Goal: Communication & Community: Answer question/provide support

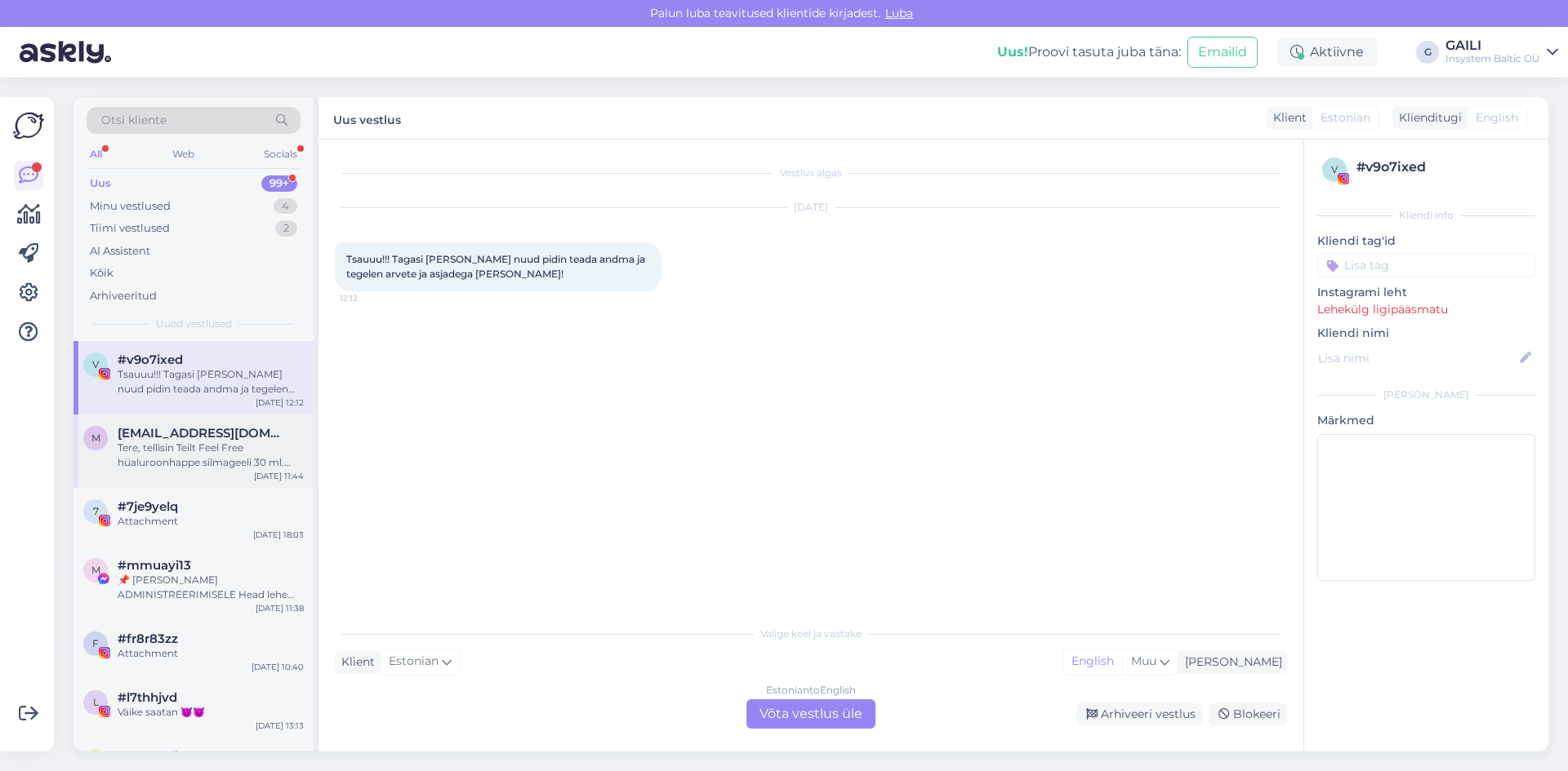
click at [191, 451] on div "Tere, tellisin Teilt Feel Free hüaluroonhappe silmageeli 30 ml. Kas see purgike…" at bounding box center [210, 456] width 186 height 29
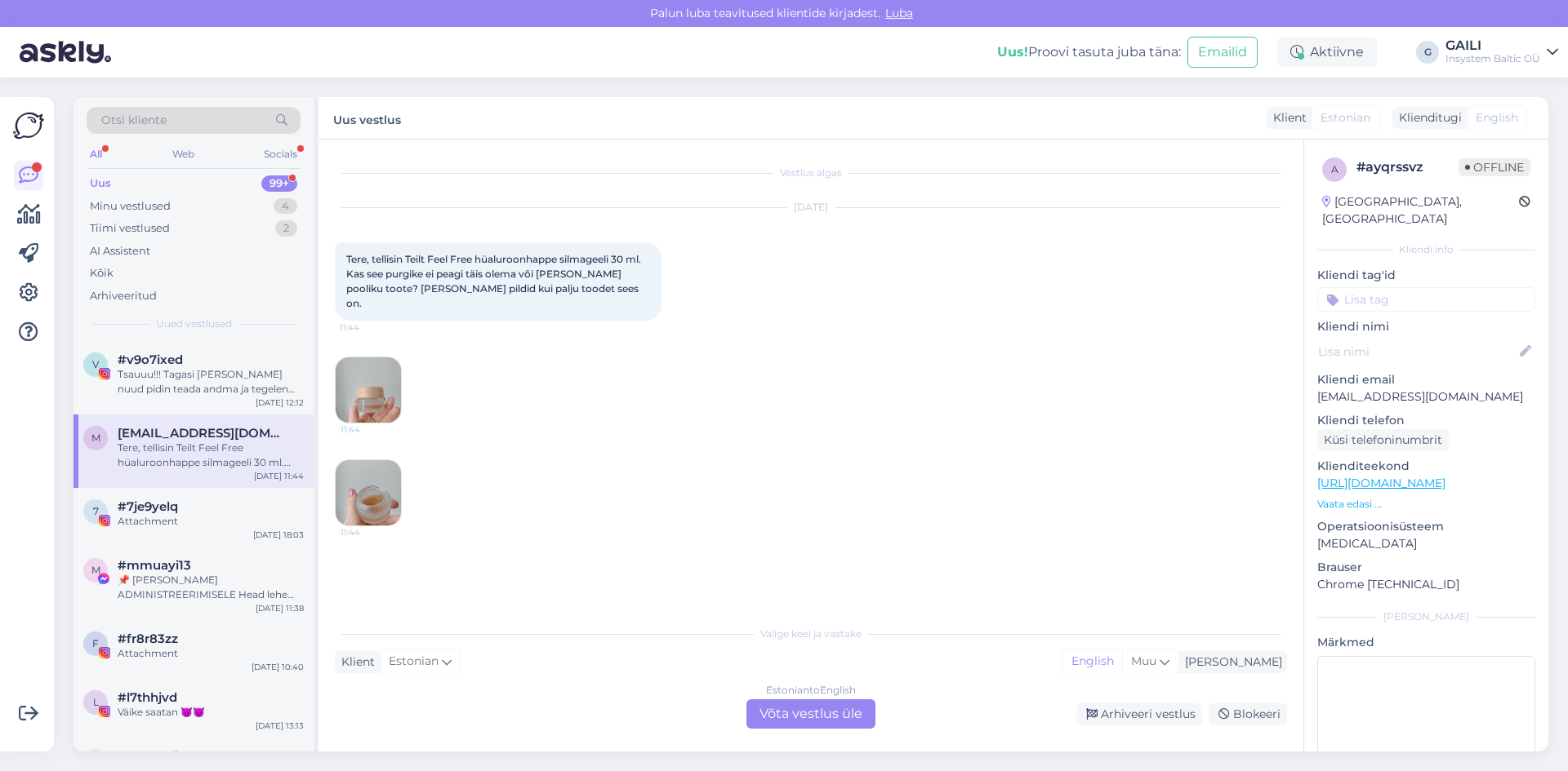
click at [382, 490] on img at bounding box center [368, 493] width 66 height 66
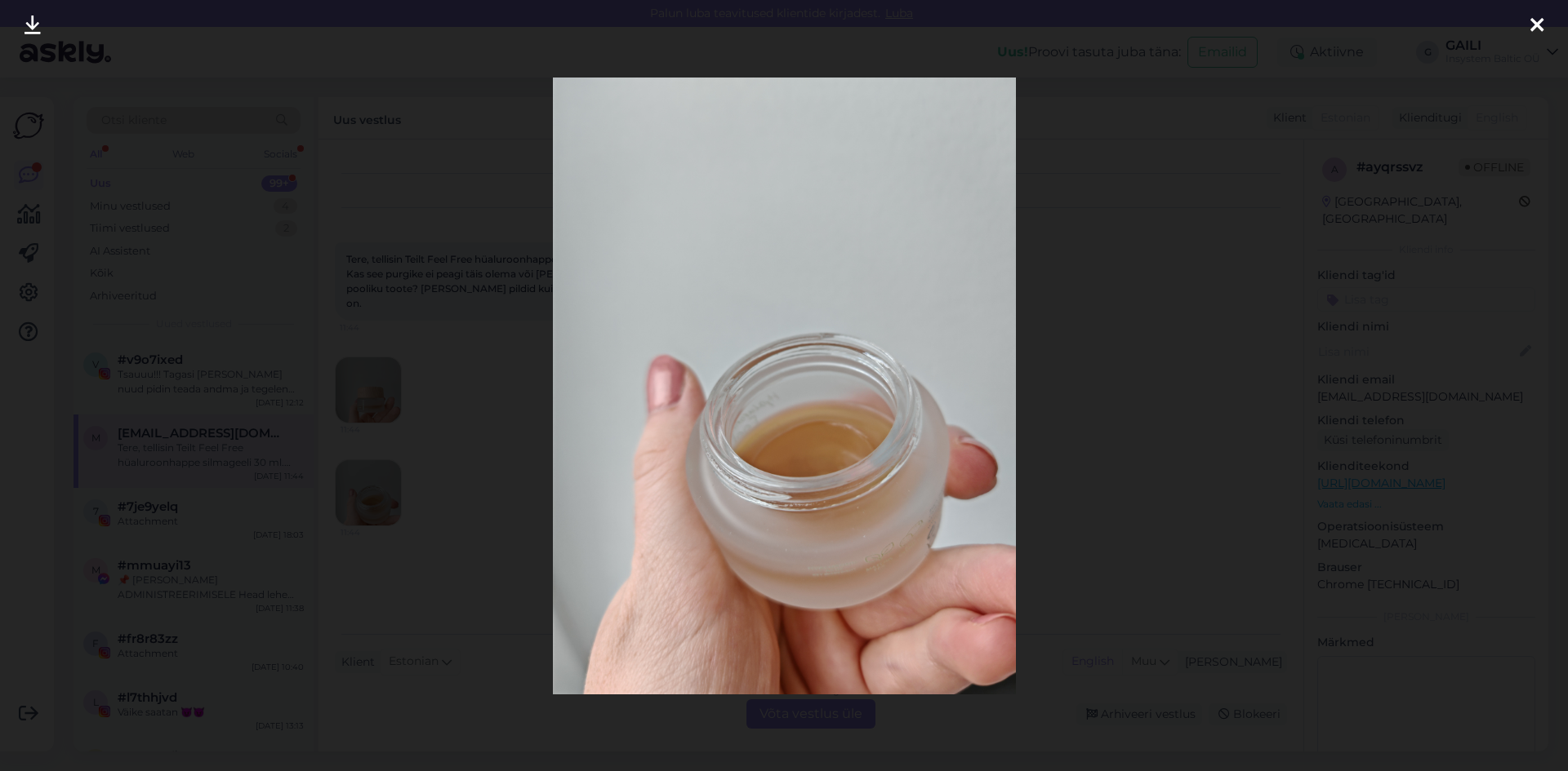
click at [1309, 373] on div at bounding box center [784, 386] width 1568 height 771
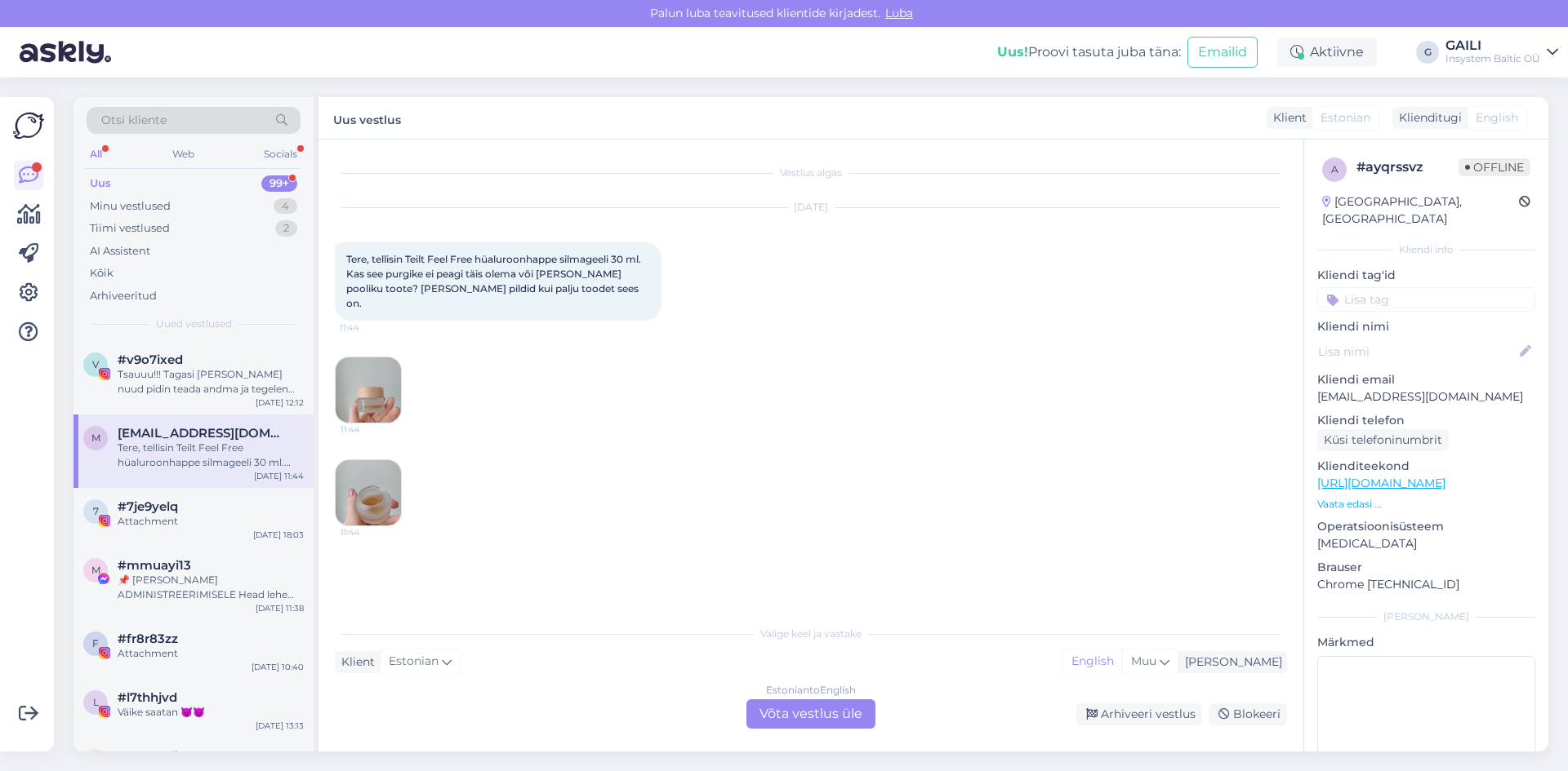
click at [367, 374] on img at bounding box center [368, 389] width 66 height 66
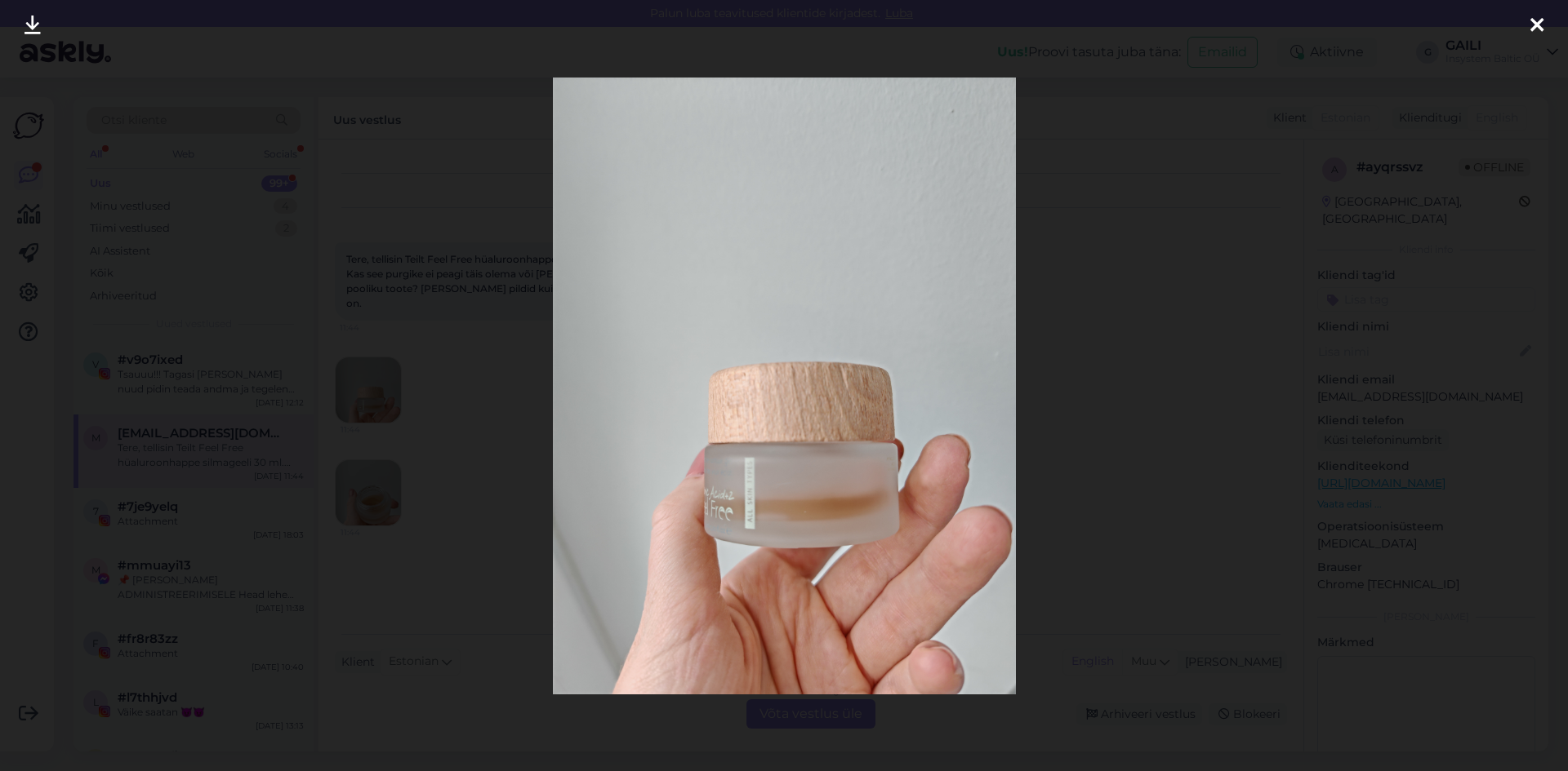
click at [1218, 428] on div at bounding box center [784, 386] width 1568 height 771
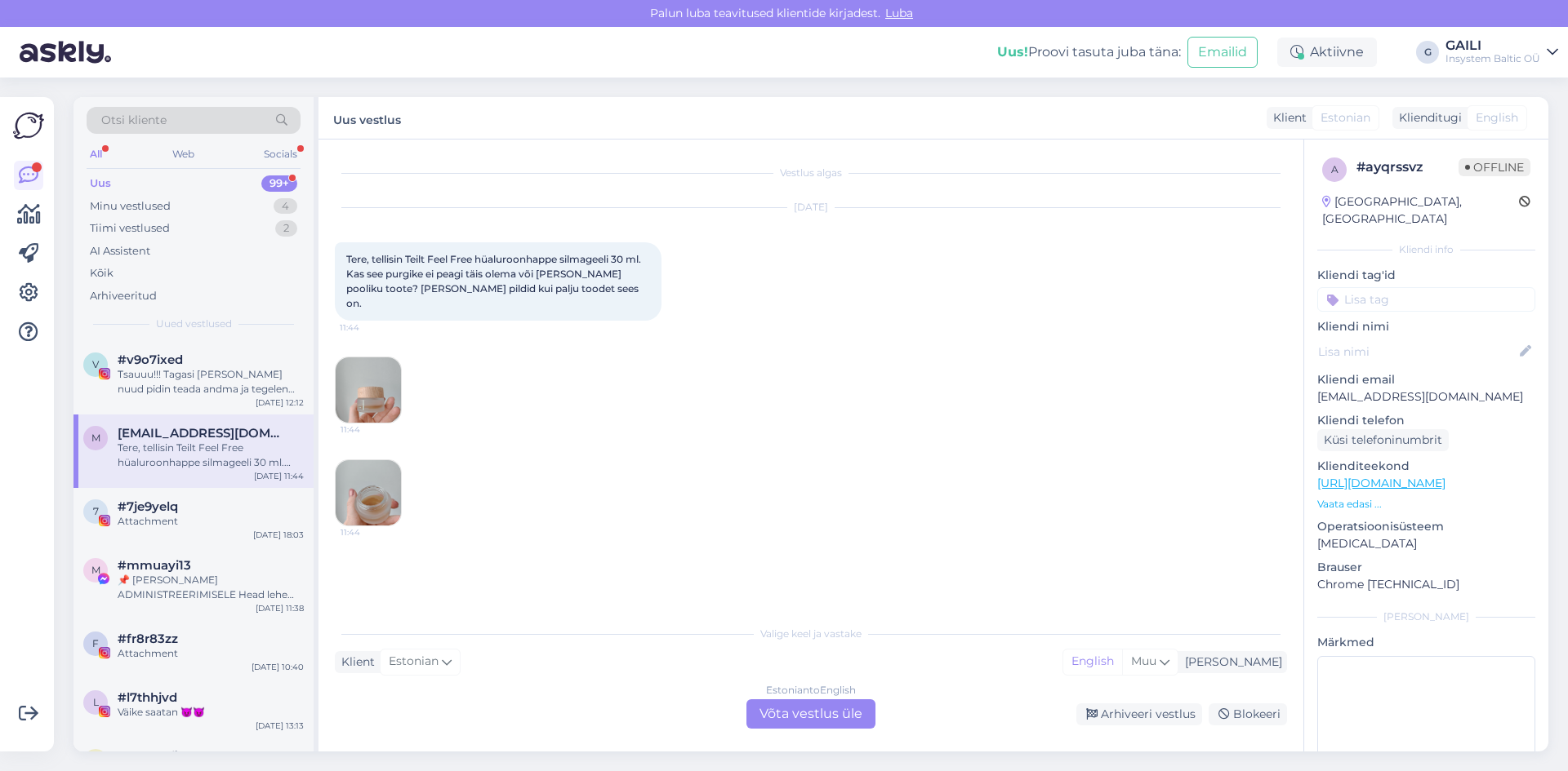
click at [837, 711] on div "Estonian to English Võta vestlus üle" at bounding box center [811, 714] width 129 height 29
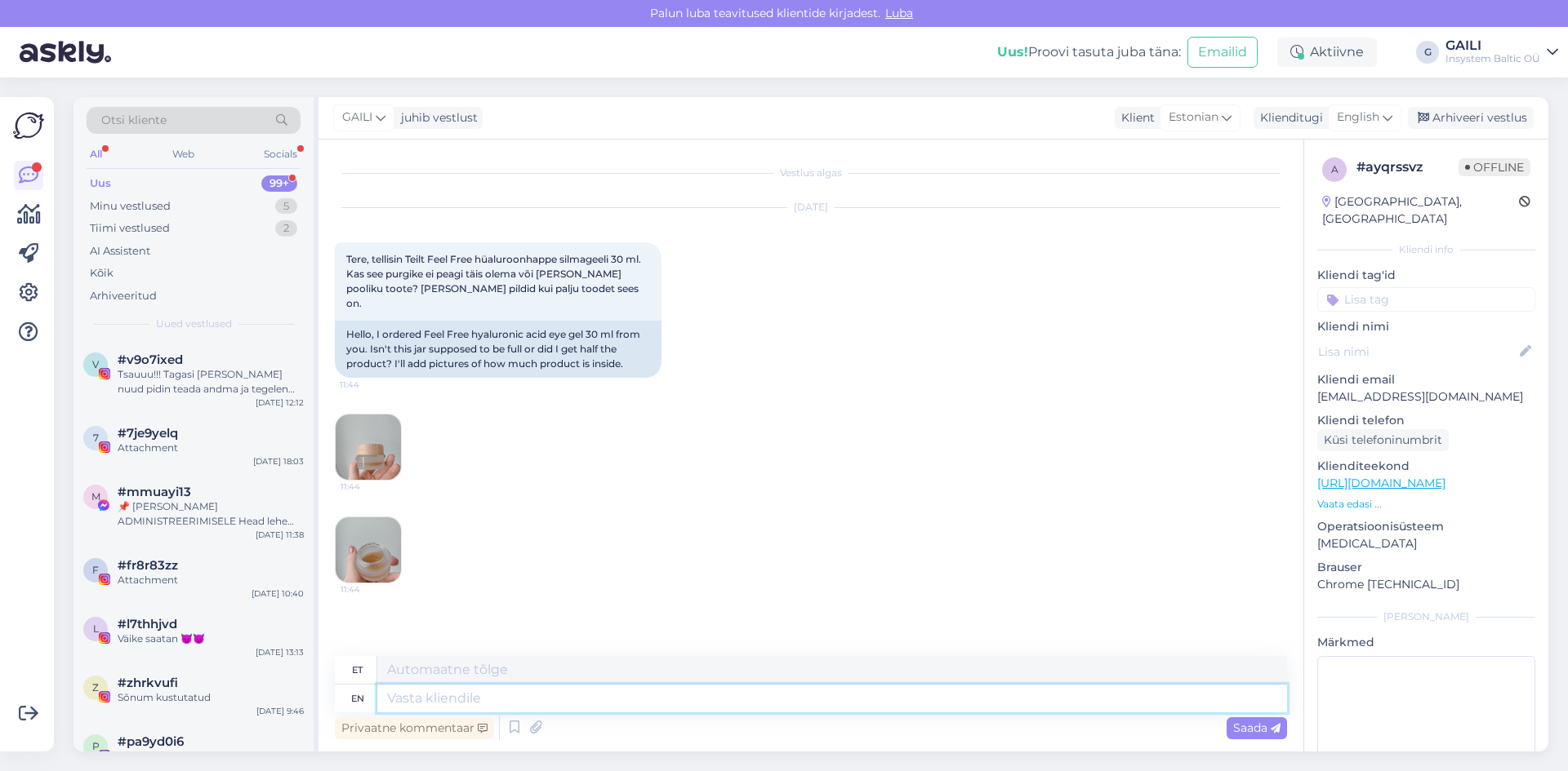
click at [434, 707] on textarea at bounding box center [831, 699] width 909 height 27
type textarea "Tere"
type textarea "[PERSON_NAME],"
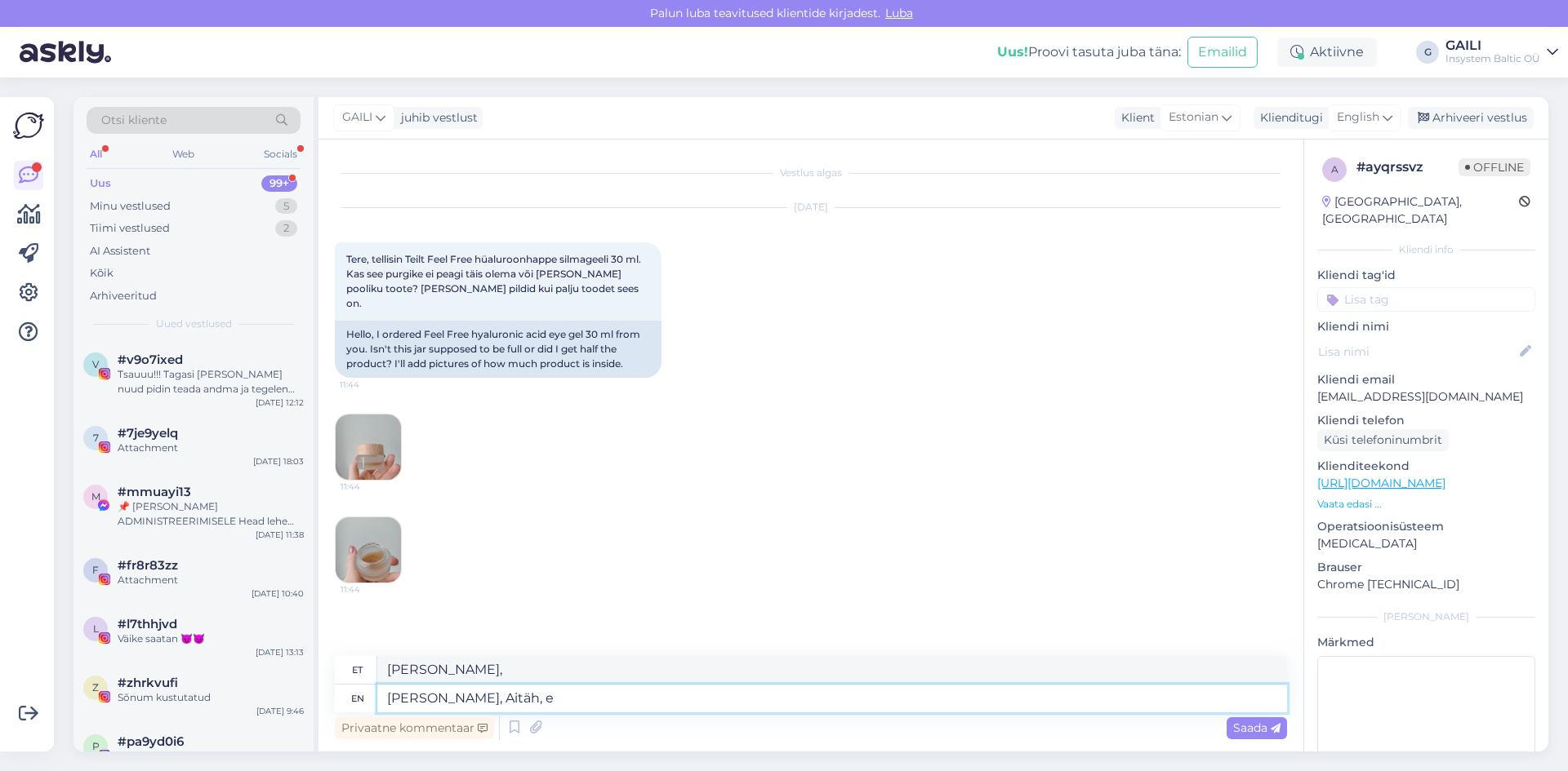
type textarea "[PERSON_NAME], Aitäh, et"
type textarea "[PERSON_NAME], Aitäh,"
type textarea "[PERSON_NAME], [PERSON_NAME], et k"
type textarea "[PERSON_NAME], [PERSON_NAME]"
type textarea "[PERSON_NAME], [PERSON_NAME], et kirjutasite m"
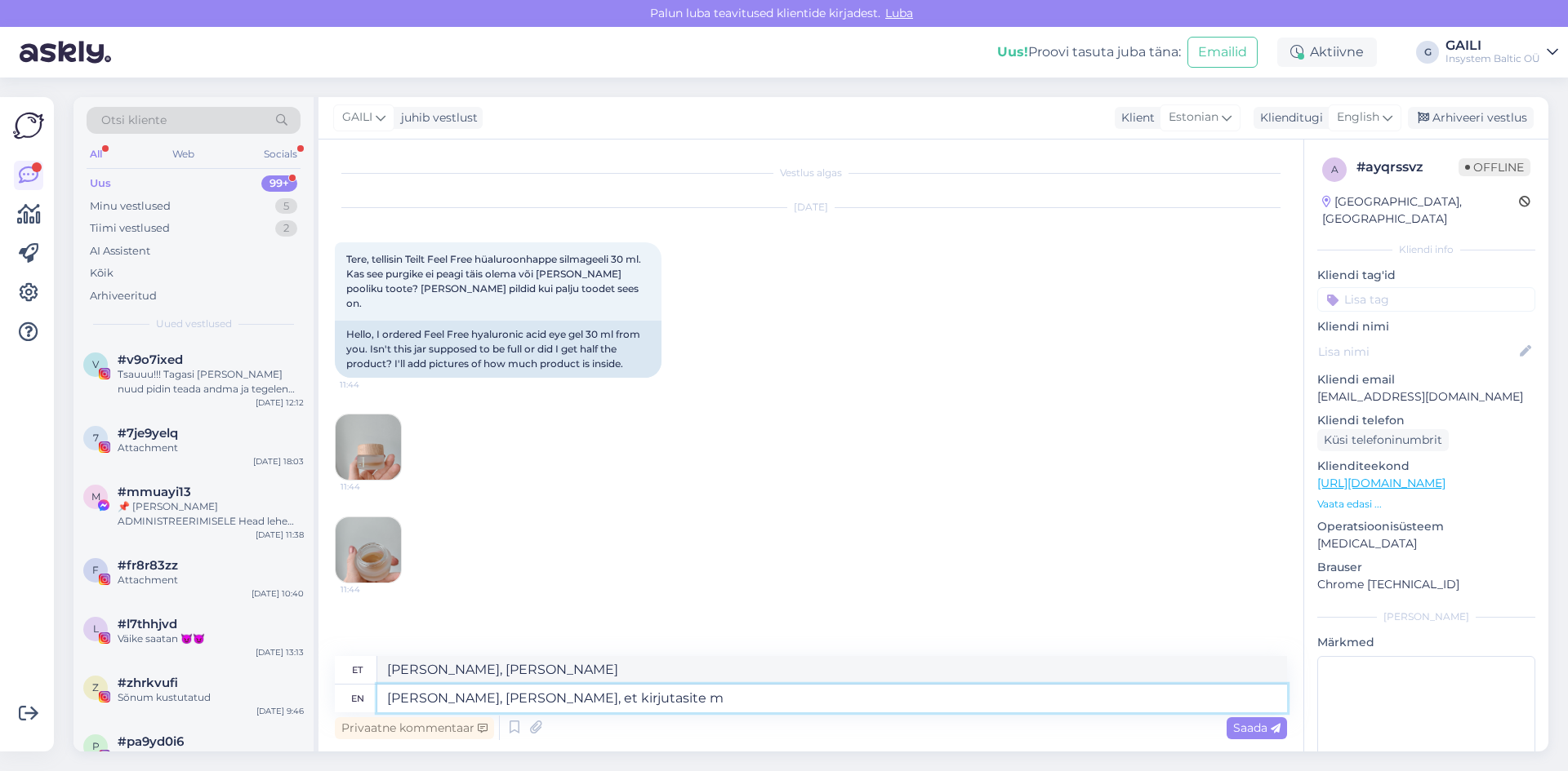
type textarea "[PERSON_NAME], Aitäh, et kirjutasite"
type textarea "[PERSON_NAME], Aitäh, et kirjutasite meile."
type textarea "[PERSON_NAME], Aitäh, et kirjutasite meile. Kindlasti ei"
type textarea "[PERSON_NAME], Aitäh, et kirjutasite meile. kindlasti"
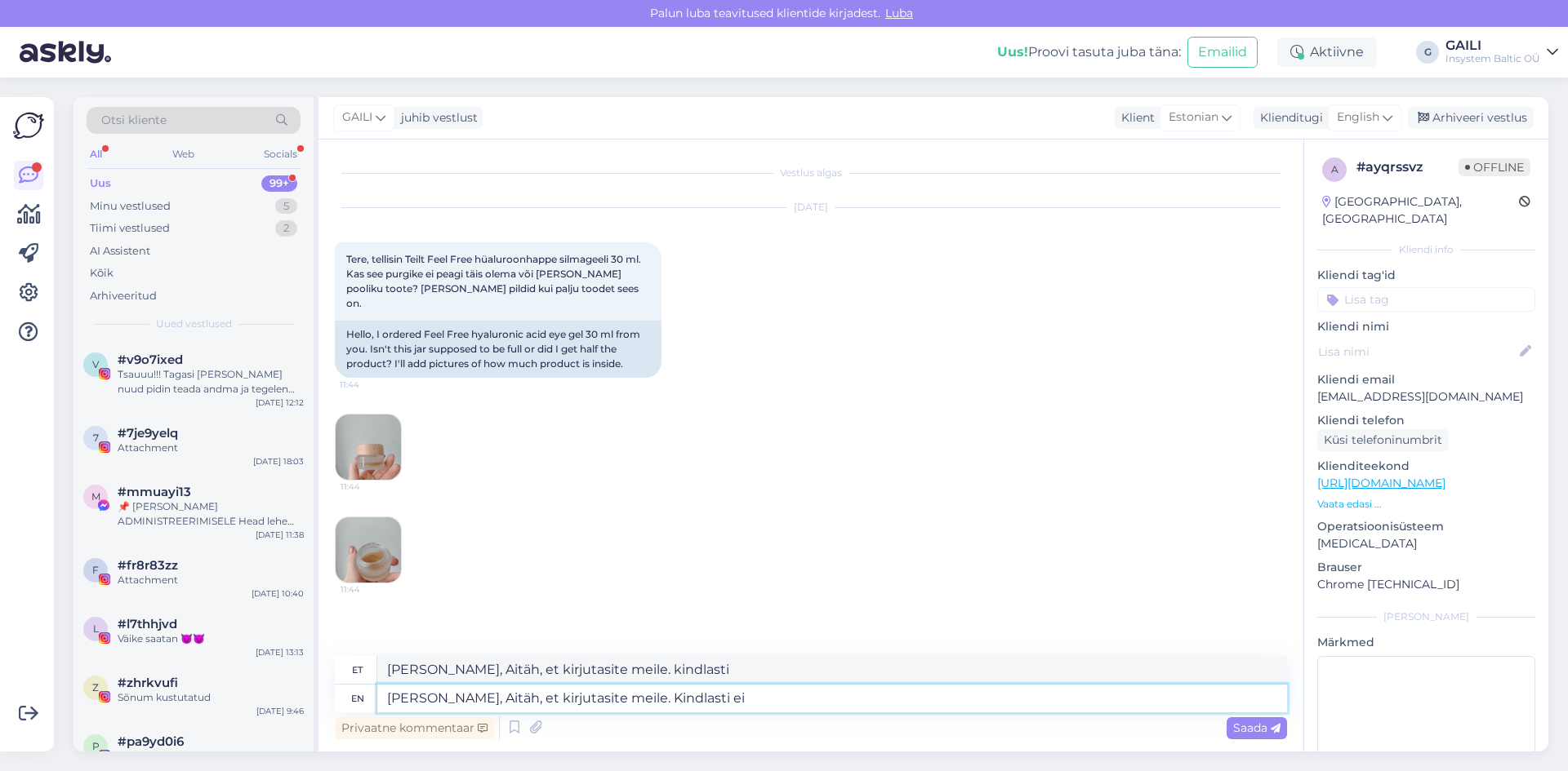
type textarea "[PERSON_NAME], Aitäh, et kirjutasite meile. Kindlasti ei"
type textarea "[PERSON_NAME], Aitäh, et kirjutasite meile. Kindlasti ei tohiks n"
type textarea "[PERSON_NAME], Aitäh, et kirjutasite meile. kindlasti ei many"
type textarea "[PERSON_NAME], Aitäh, et kirjutasite meile. Kindlasti ei tohiks nii p"
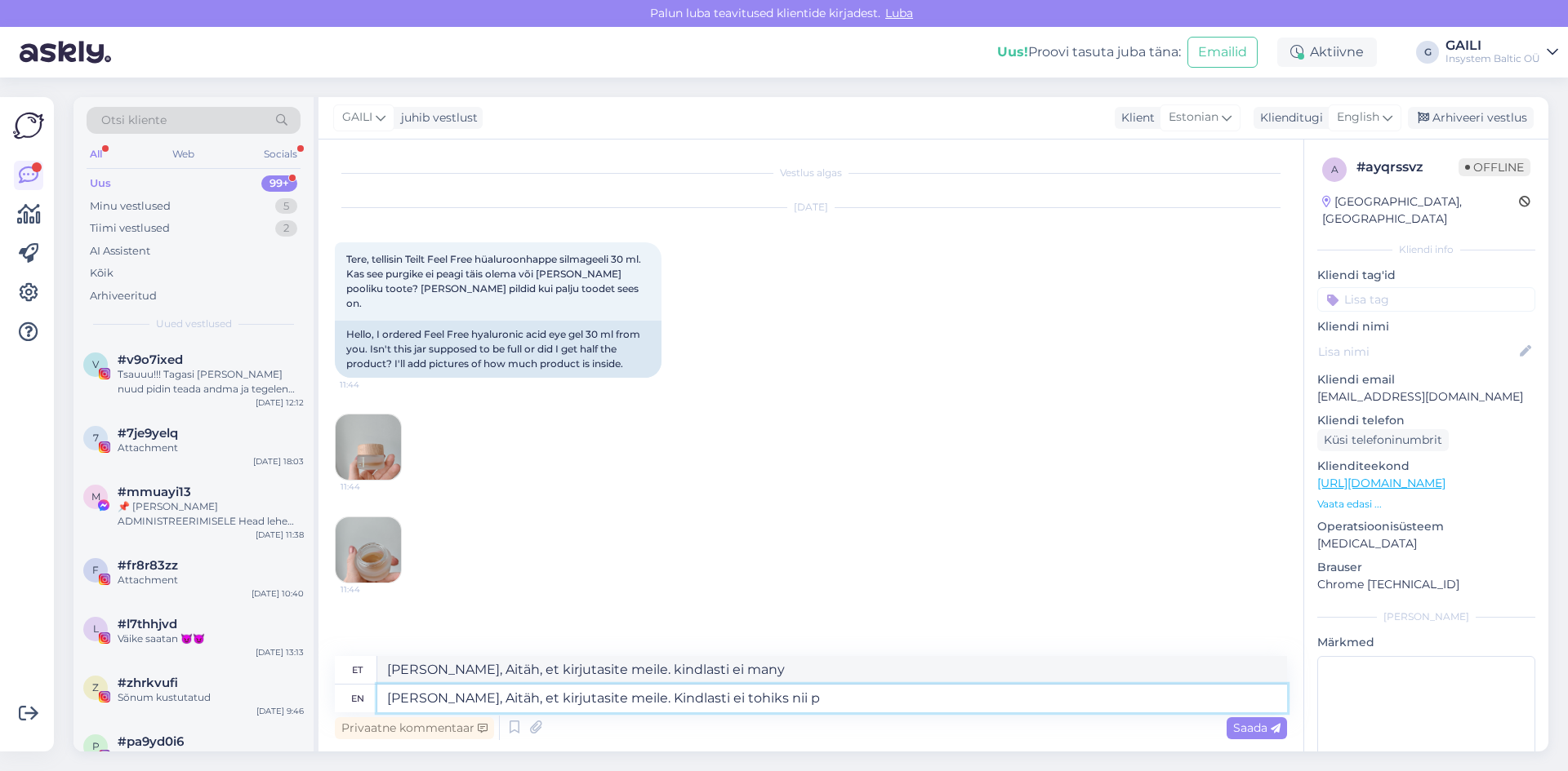
type textarea "[PERSON_NAME], Aitäh, et kirjutasite meile. Kindlasti ei otsusta nii"
type textarea "[PERSON_NAME], Aitäh, et kirjutasite meile. Kindlasti ei tohiks nii palju"
type textarea "[PERSON_NAME], Aitäh, et kirjutasite meile. kindlasti ei otsusta nii palju"
type textarea "[PERSON_NAME], Aitäh, et kirjutasite meile. Kindlasti ei tohiks nii palju toode…"
type textarea "[PERSON_NAME], Aitäh, et kirjutasite meile. Kindlasti ei [PERSON_NAME] palju to…"
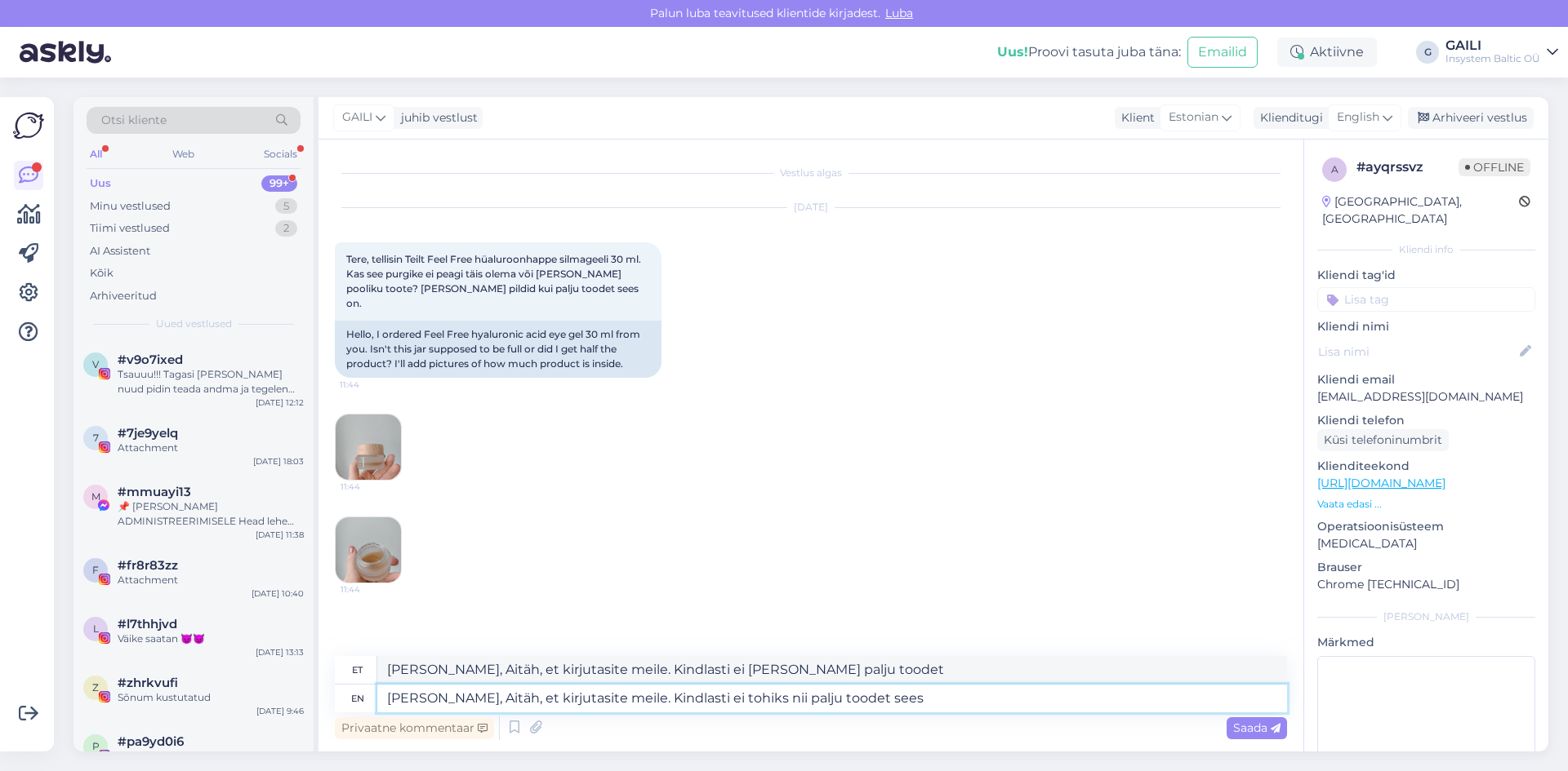
type textarea "[PERSON_NAME], Aitäh, et kirjutasite meile. Kindlasti ei tohiks nii palju toode…"
type textarea "[PERSON_NAME], Aitäh, et kirjutasite meile. Kindlasti ei kavatse nii palju tood…"
type textarea "[PERSON_NAME], Aitäh, et kirjutasite meile. Kindlasti ei tohiks nii palju toode…"
type textarea "[PERSON_NAME], Aitäh, et kirjutasite meile. Kindlasti ei kavatse nii palju tood…"
type textarea "[PERSON_NAME], Aitäh, et kirjutasite meile. Kindlasti ei tohiks nii palju toode…"
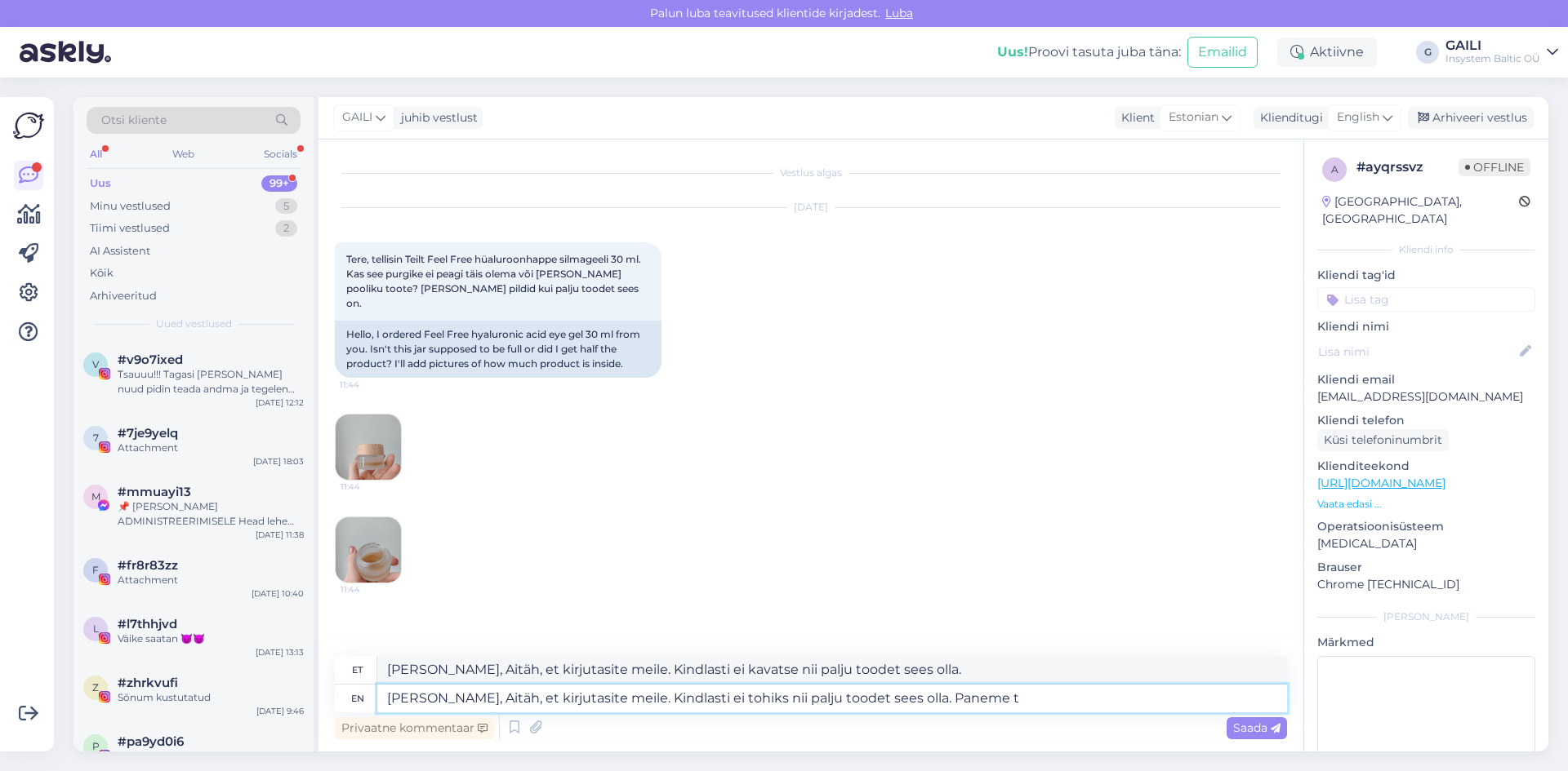
type textarea "[PERSON_NAME], Aitäh, et kirjutasite meile. Kindlasti ei kavatse nii palju tood…"
type textarea "[PERSON_NAME], Aitäh, et kirjutasite meile. Kindlasti ei tohiks nii palju toode…"
type textarea "[PERSON_NAME], Aitäh, et kirjutasite meile. Kindlasti ei kavatse nii palju tood…"
type textarea "[PERSON_NAME], Aitäh, et kirjutasite meile. Kindlasti ei tohiks nii palju toode…"
type textarea "[PERSON_NAME], Aitäh, et kirjutasite meile. Kindlasti ei kavatse nii palju tood…"
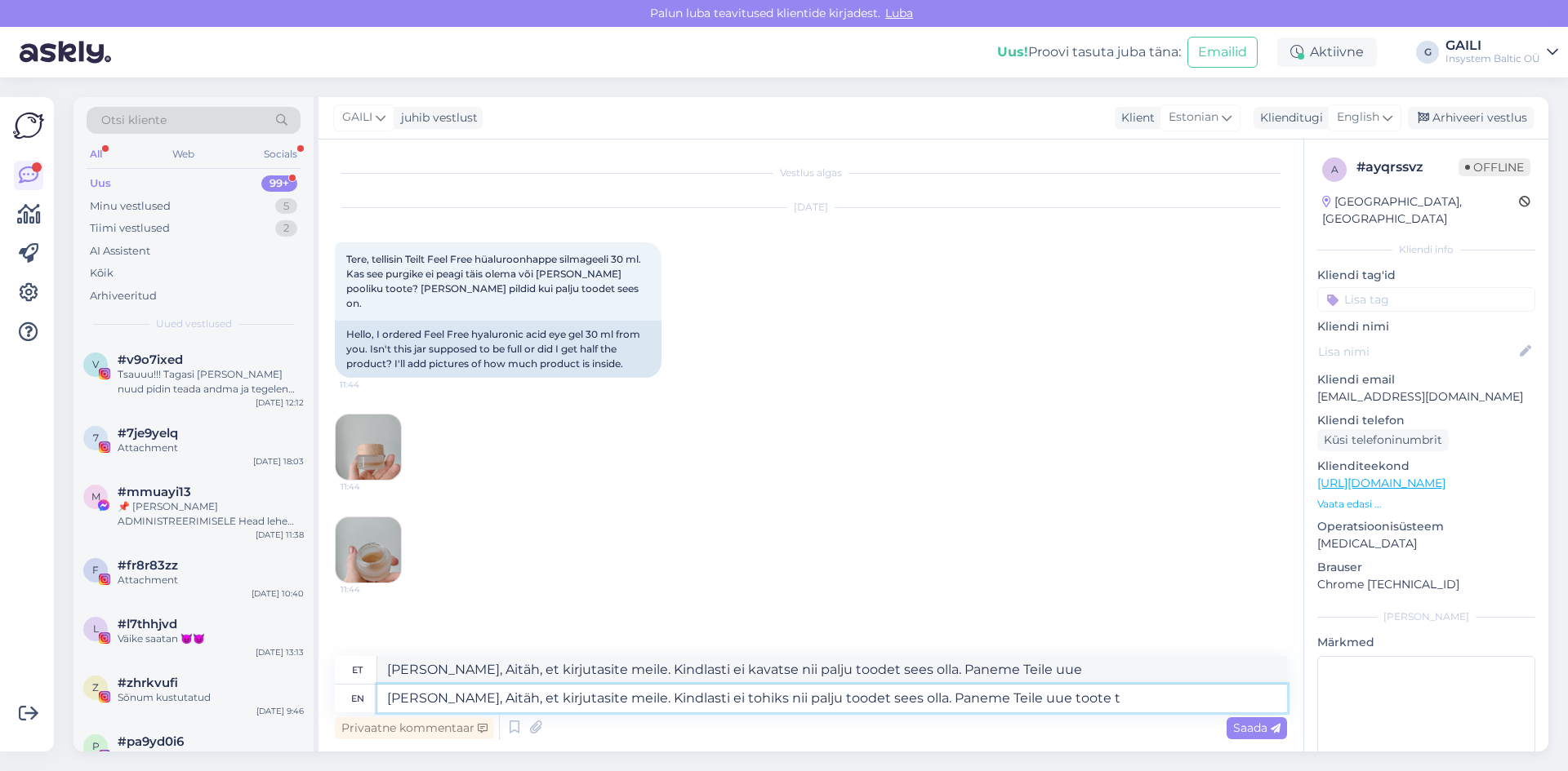
type textarea "[PERSON_NAME], Aitäh, et kirjutasite meile. Kindlasti ei tohiks nii palju toode…"
type textarea "[PERSON_NAME], Aitäh, et kirjutasite meile. Kindlasti ei kavatse nii palju tood…"
type textarea "[PERSON_NAME], Aitäh, et kirjutasite meile. Kindlasti ei tohiks nii palju toode…"
type textarea "[PERSON_NAME], Aitäh, et kirjutasite meile. Kindlasti ei kavatse nii palju tood…"
type textarea "[PERSON_NAME], Aitäh, et kirjutasite meile. Kindlasti ei tohiks nii palju toode…"
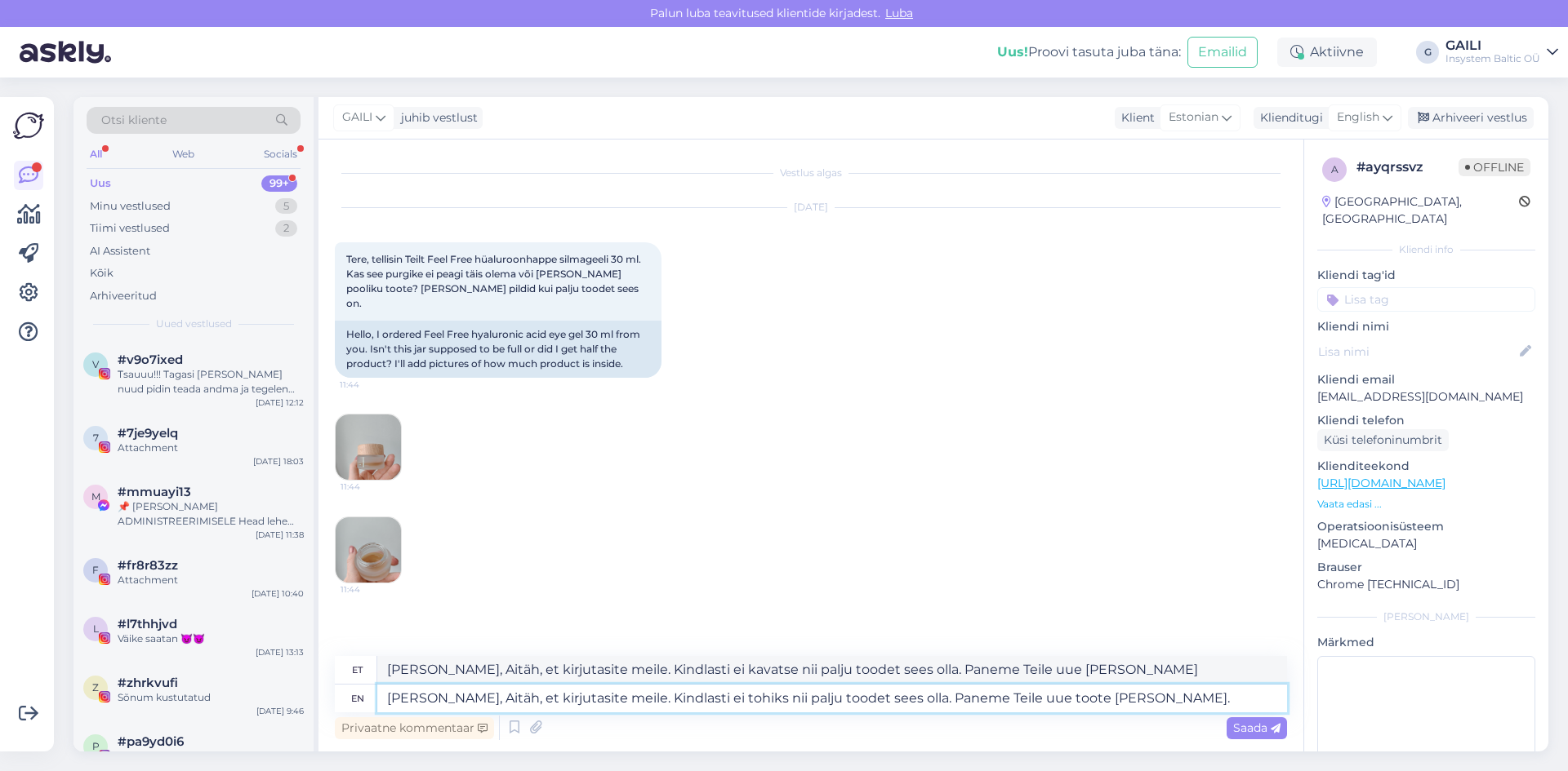
type textarea "[PERSON_NAME], Aitäh, et kirjutasite meile. Kindlasti ei kavatse nii palju tood…"
click at [787, 700] on textarea "[PERSON_NAME], Aitäh, et kirjutasite meile. Kindlasti ei tohiks nii palju toode…" at bounding box center [831, 699] width 909 height 27
type textarea "[PERSON_NAME], Aitäh, et kirjutasite meile. Kindlasti ei tohiks nii vä toodet s…"
type textarea "[PERSON_NAME], Aitäh, et kirjutasite meile. Kindlasti ei kavatse nii vä toodet …"
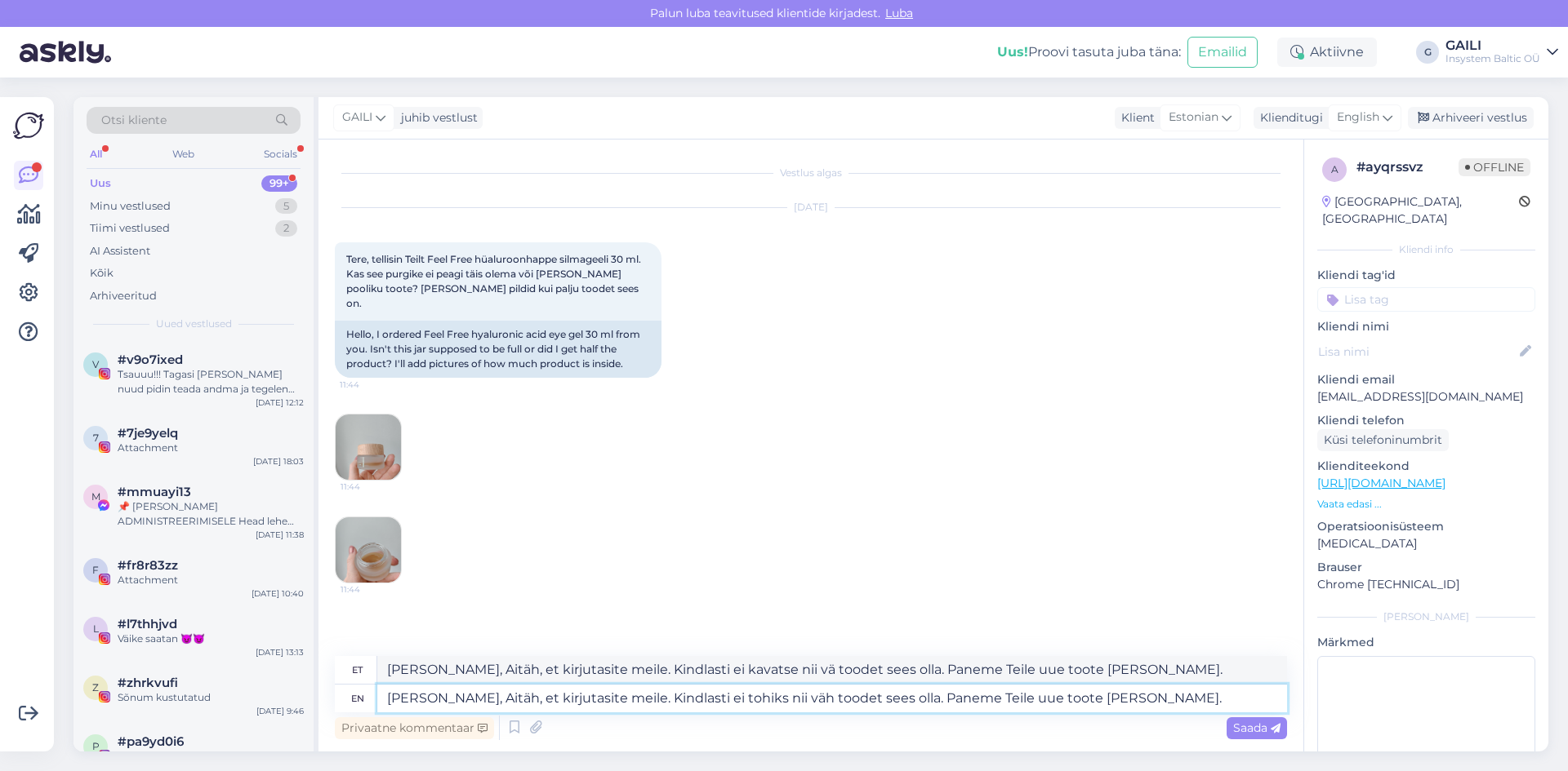
type textarea "[PERSON_NAME], Aitäh, et kirjutasite meile. Kindlasti ei tohiks [PERSON_NAME] t…"
type textarea "[PERSON_NAME], Aitäh, et kirjutasite meile. Kindlasti [PERSON_NAME] [PERSON_NAM…"
click at [1154, 698] on textarea "[PERSON_NAME], Aitäh, et kirjutasite meile. Kindlasti ei tohiks [PERSON_NAME] t…" at bounding box center [831, 699] width 909 height 27
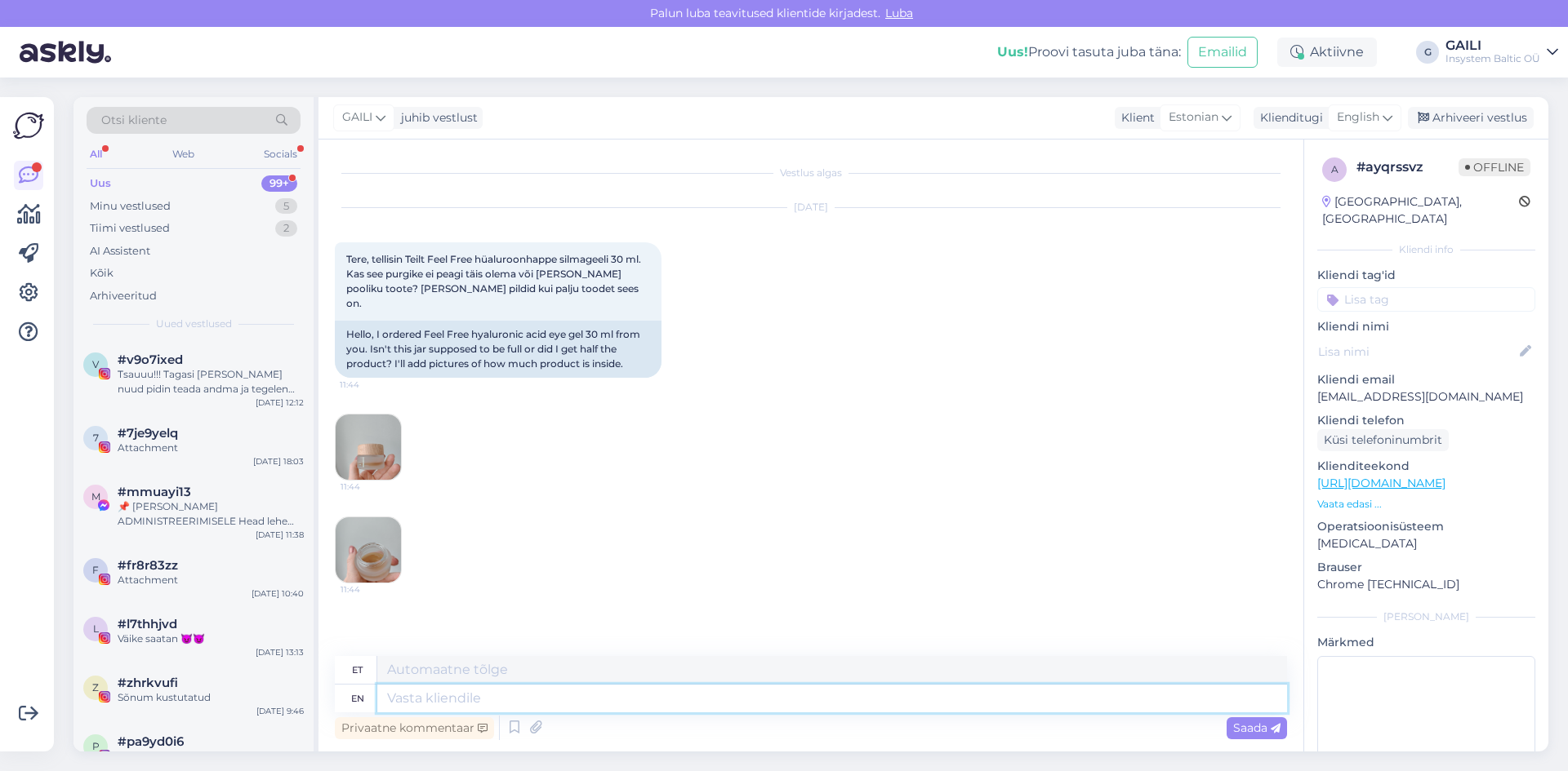
scroll to position [72, 0]
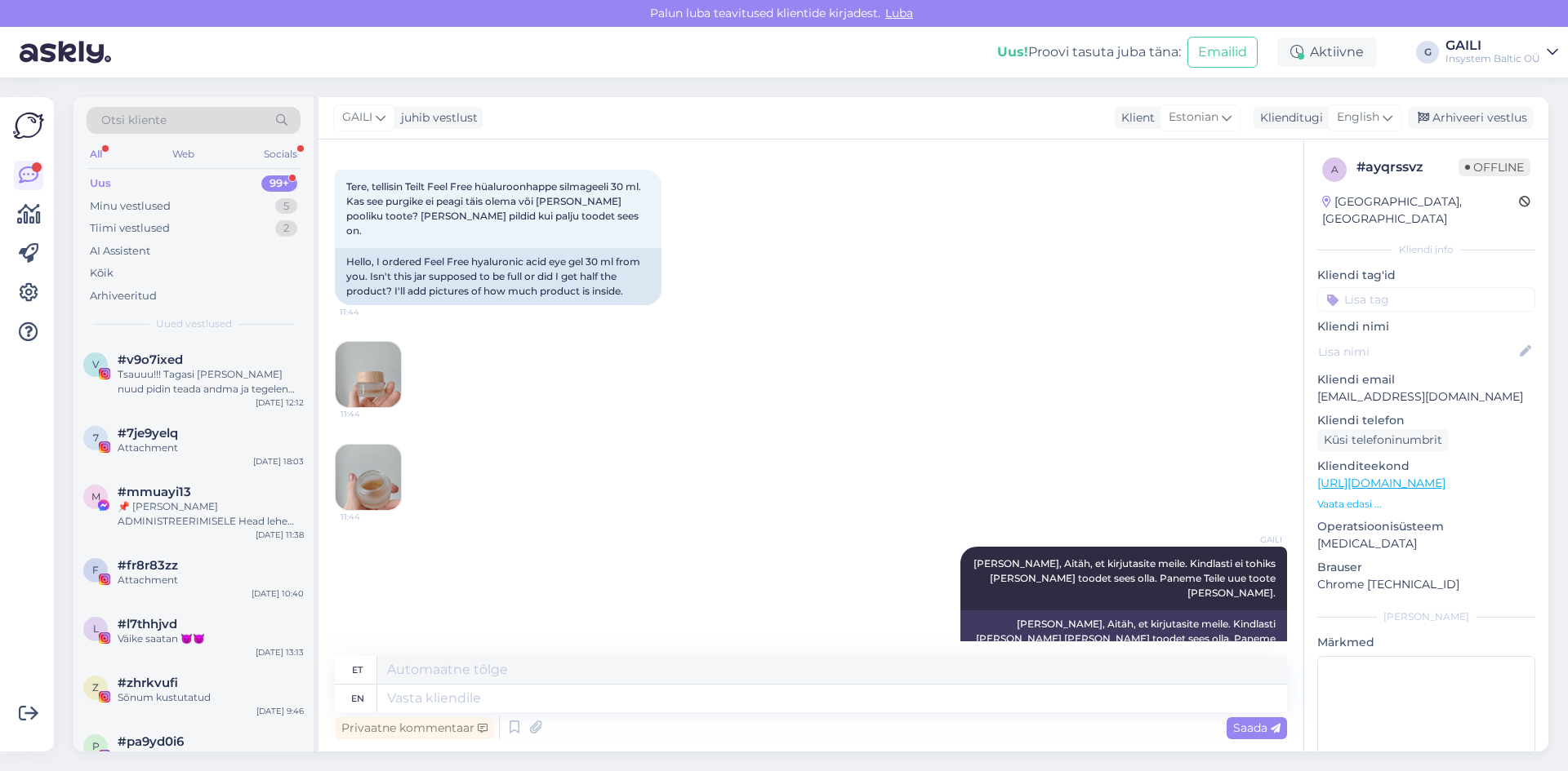
click at [384, 366] on img at bounding box center [368, 375] width 66 height 66
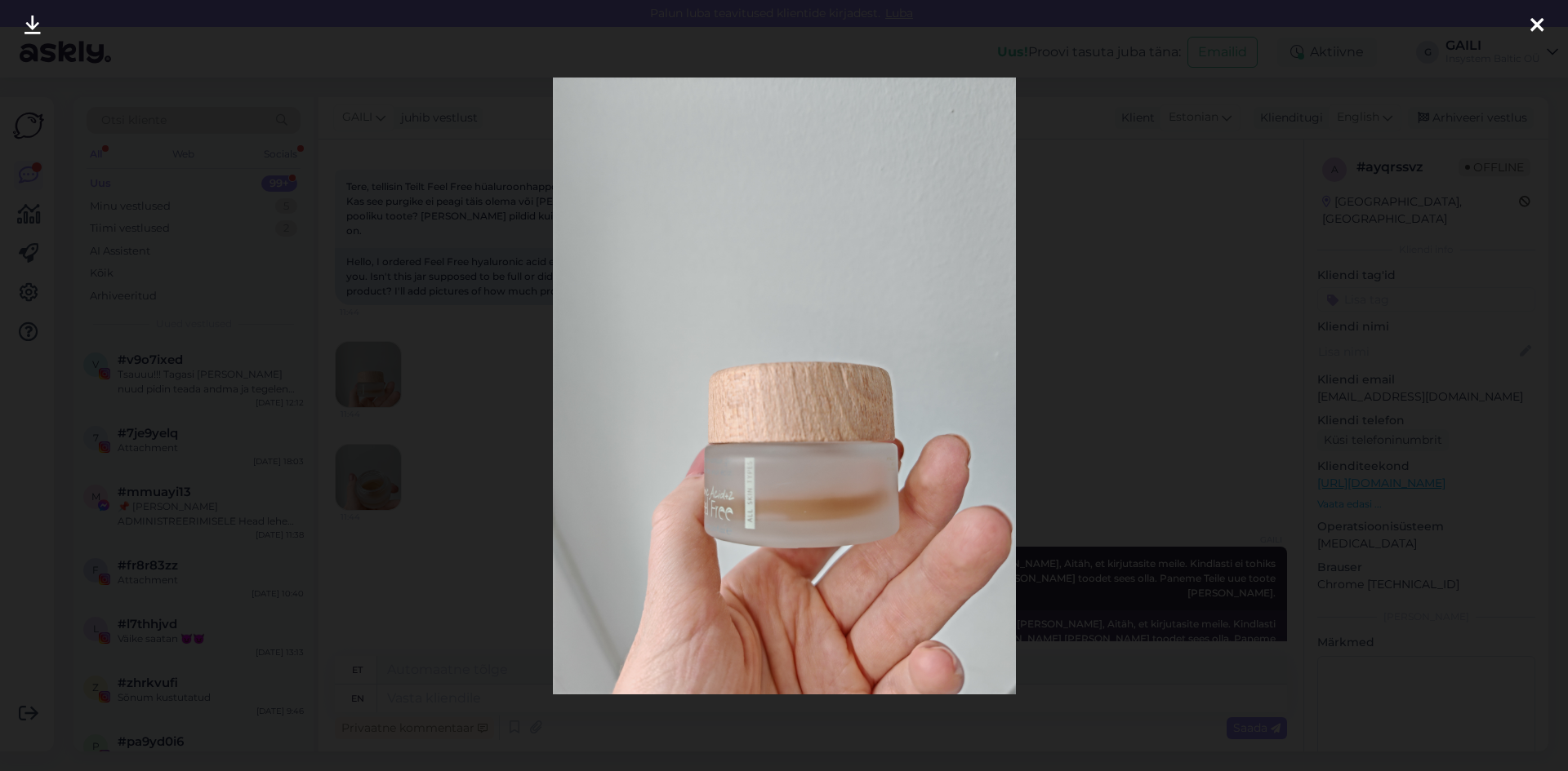
click at [396, 474] on div at bounding box center [784, 386] width 1568 height 771
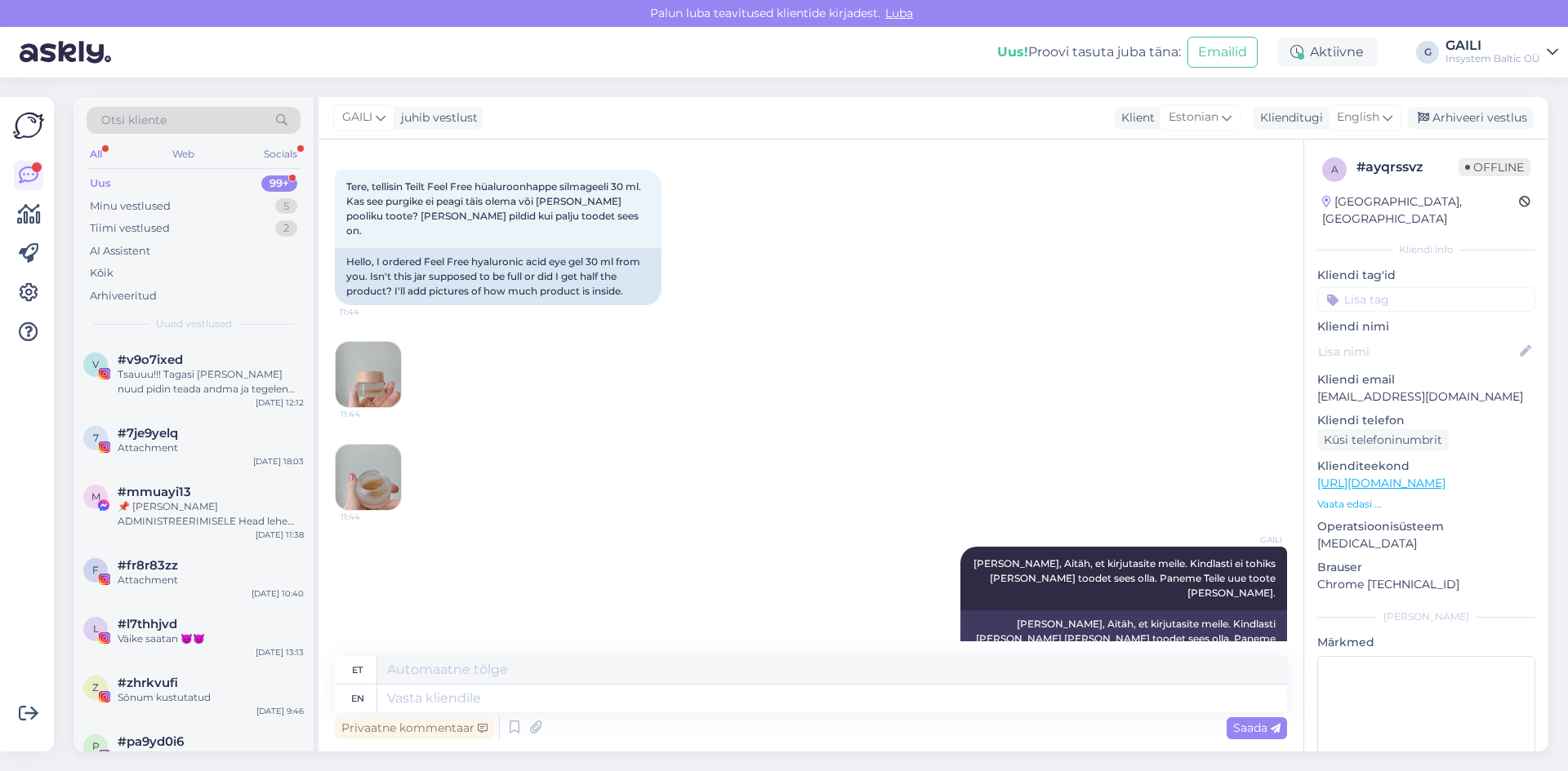
click at [367, 453] on img at bounding box center [368, 477] width 66 height 66
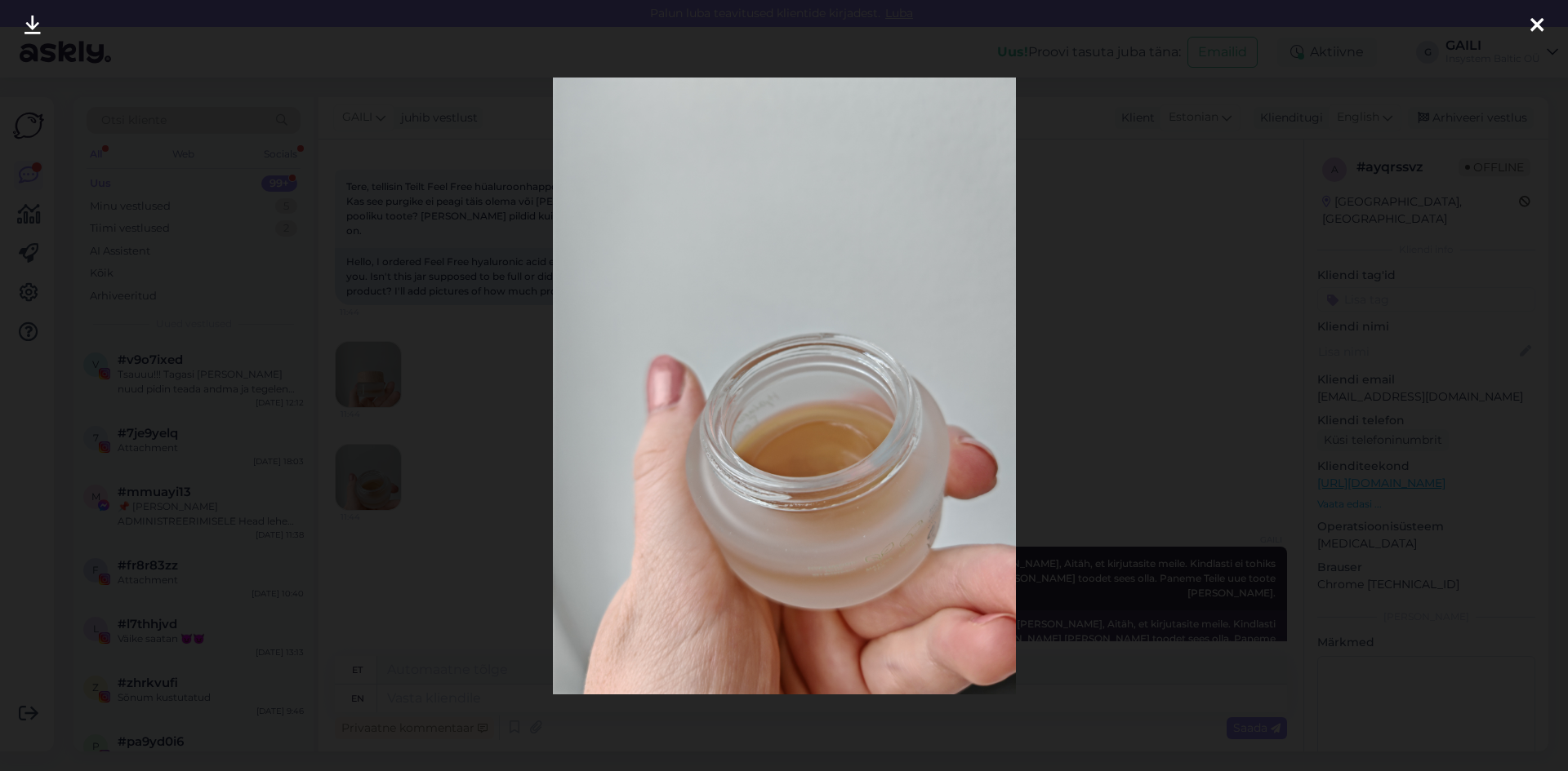
click at [467, 337] on div at bounding box center [784, 386] width 1568 height 771
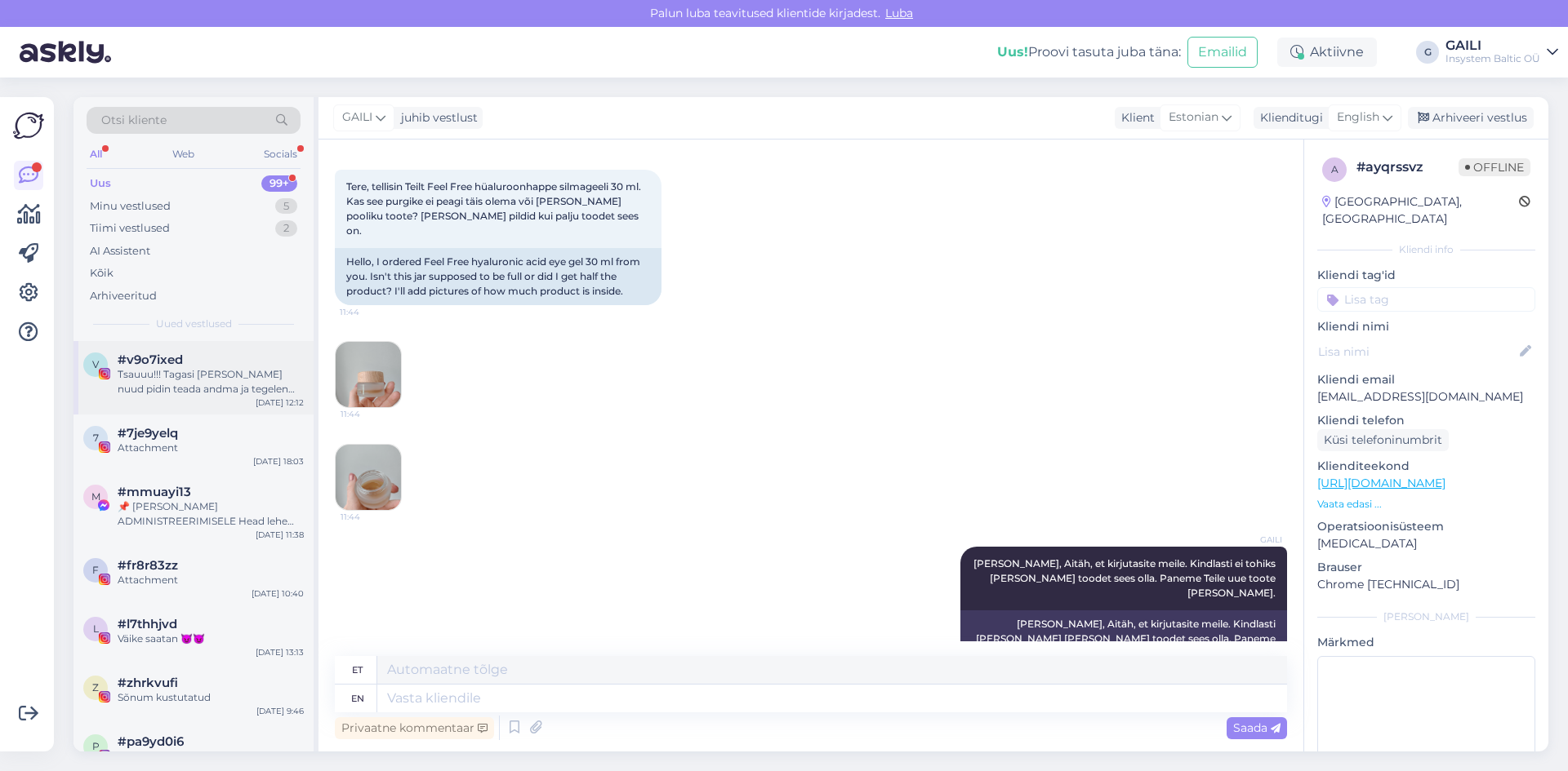
click at [162, 380] on div "Tsauuu!!! Tagasi [PERSON_NAME] nuud pidin teada andma ja tegelen arvete ja asja…" at bounding box center [210, 382] width 186 height 29
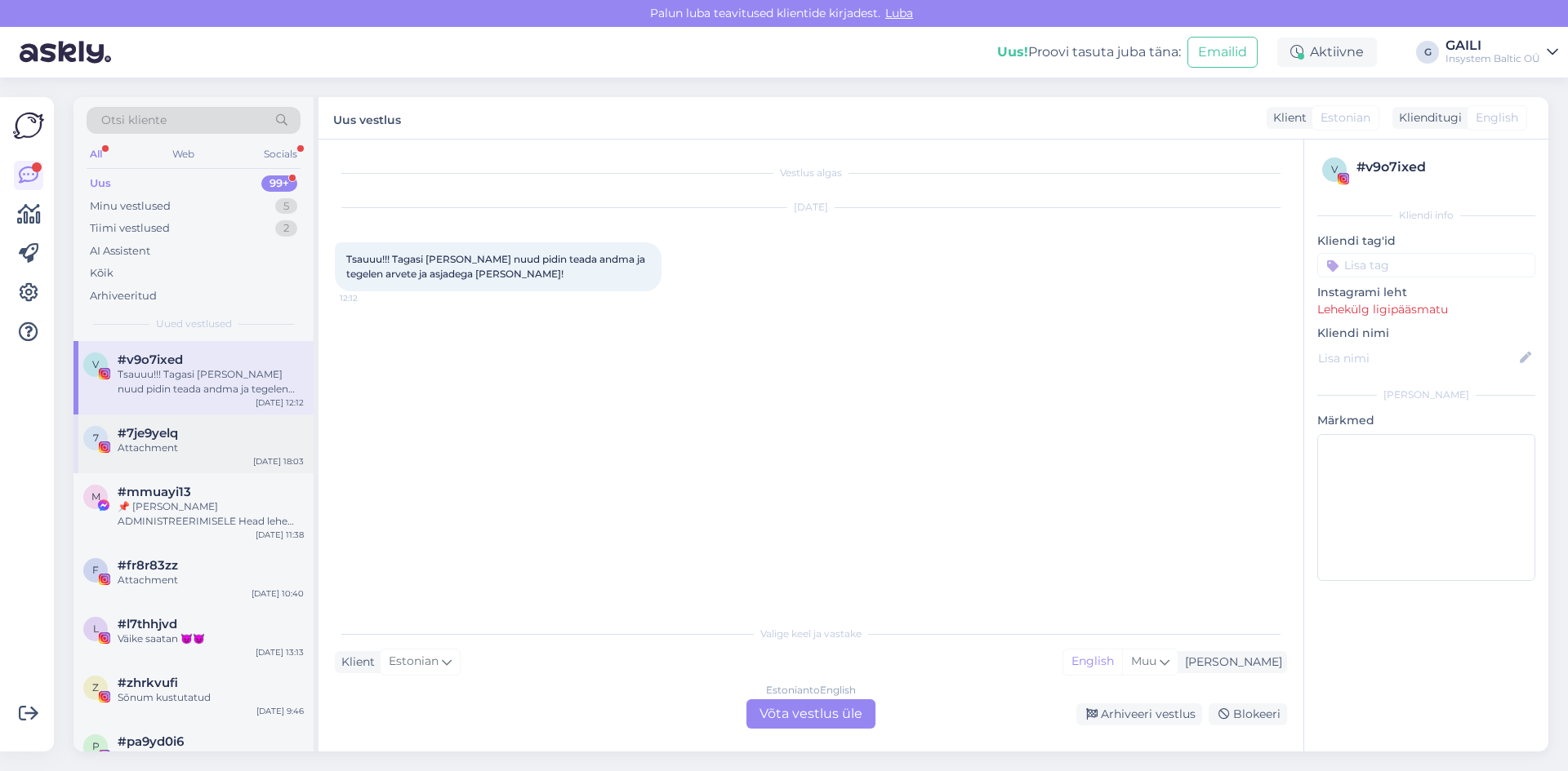
click at [192, 435] on div "#7je9yelq" at bounding box center [210, 433] width 186 height 15
